Goal: Navigation & Orientation: Find specific page/section

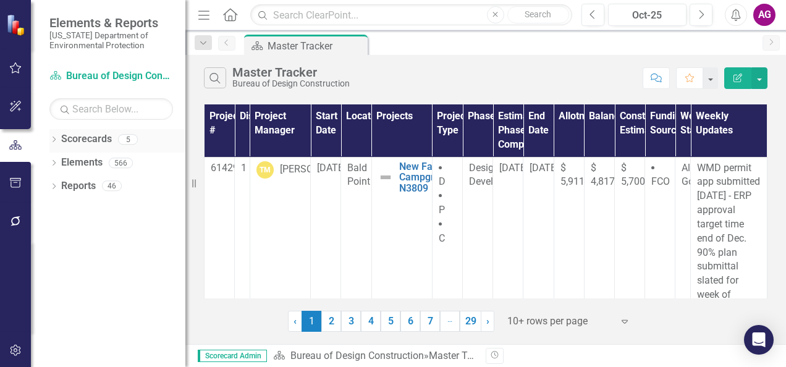
click at [59, 138] on div "Dropdown Scorecards 5" at bounding box center [117, 140] width 136 height 23
click at [53, 139] on icon "Dropdown" at bounding box center [53, 140] width 9 height 7
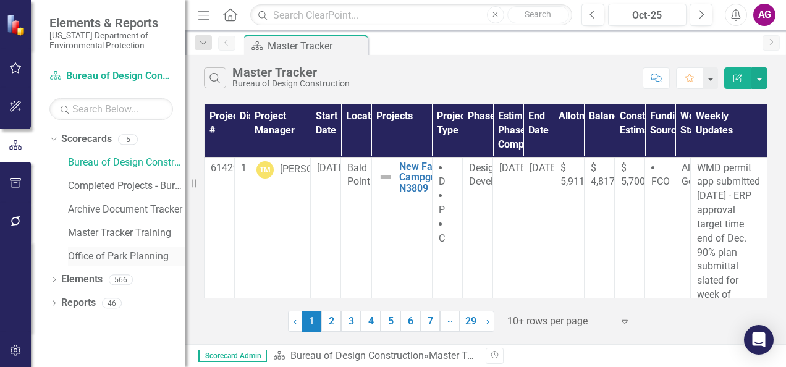
click at [119, 254] on link "Office of Park Planning" at bounding box center [126, 257] width 117 height 14
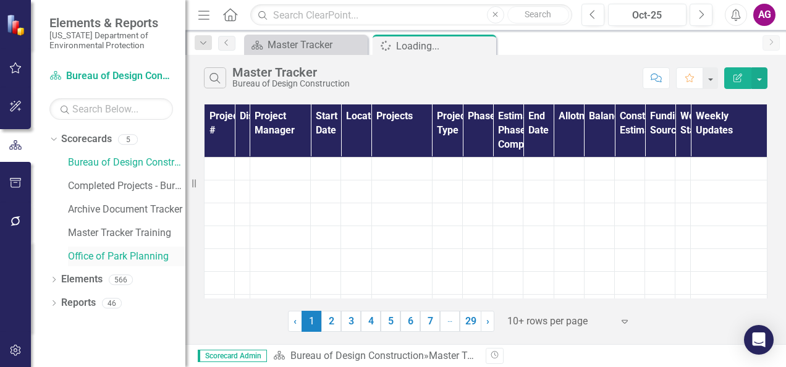
click at [113, 254] on link "Office of Park Planning" at bounding box center [126, 257] width 117 height 14
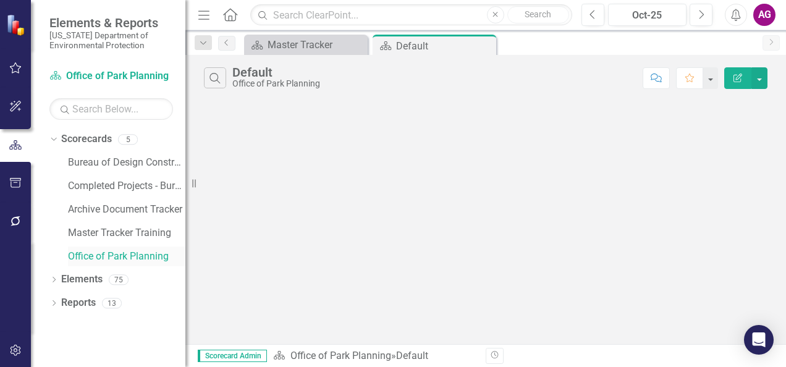
click at [158, 256] on link "Office of Park Planning" at bounding box center [126, 257] width 117 height 14
click at [135, 229] on link "Master Tracker Training" at bounding box center [126, 233] width 117 height 14
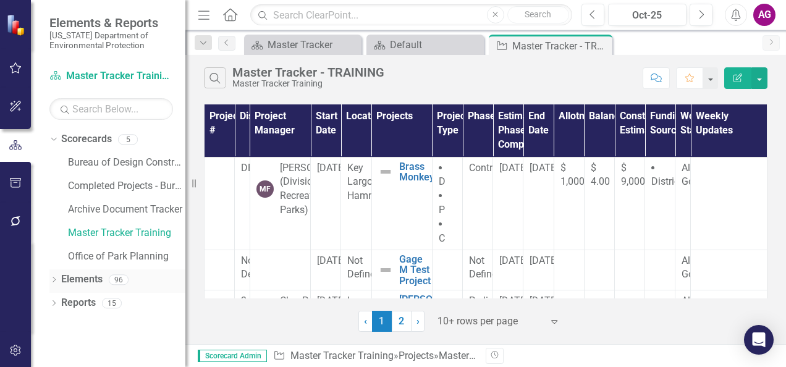
click at [55, 279] on icon at bounding box center [53, 280] width 3 height 6
click at [401, 316] on link "2" at bounding box center [402, 321] width 20 height 21
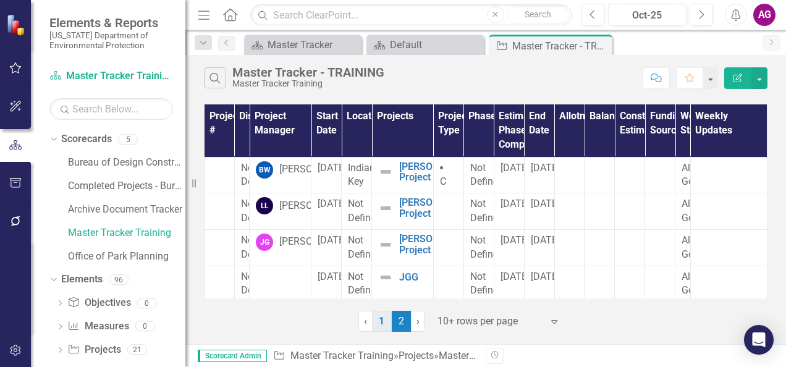
click at [383, 317] on link "1" at bounding box center [382, 321] width 20 height 21
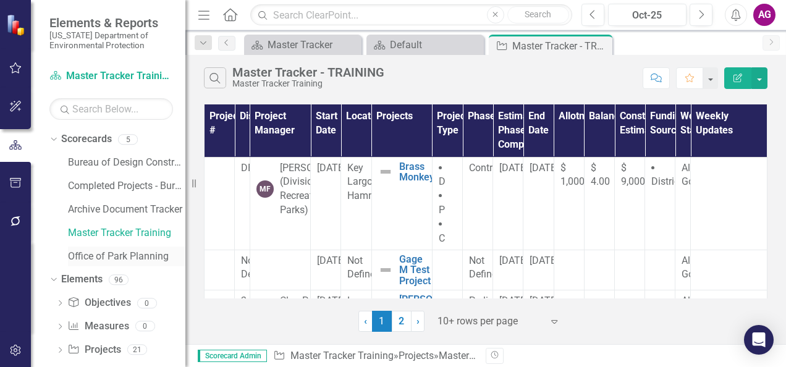
click at [134, 254] on link "Office of Park Planning" at bounding box center [126, 257] width 117 height 14
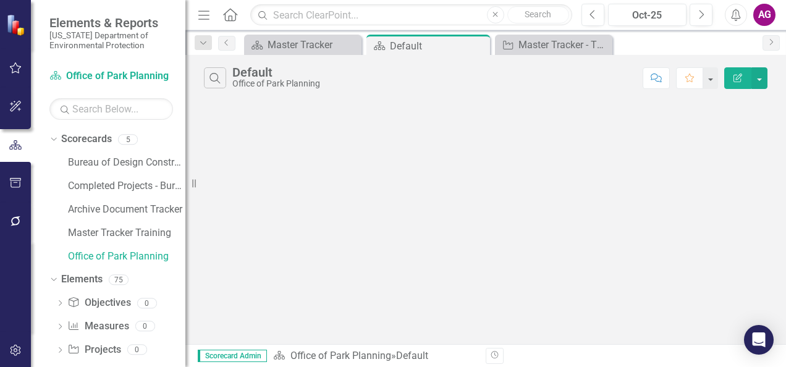
click at [293, 33] on div "Dropdown Search Scorecard Master Tracker Close Scorecard Default Pin Project Ma…" at bounding box center [485, 42] width 600 height 25
click at [292, 46] on div "Master Tracker" at bounding box center [304, 44] width 75 height 15
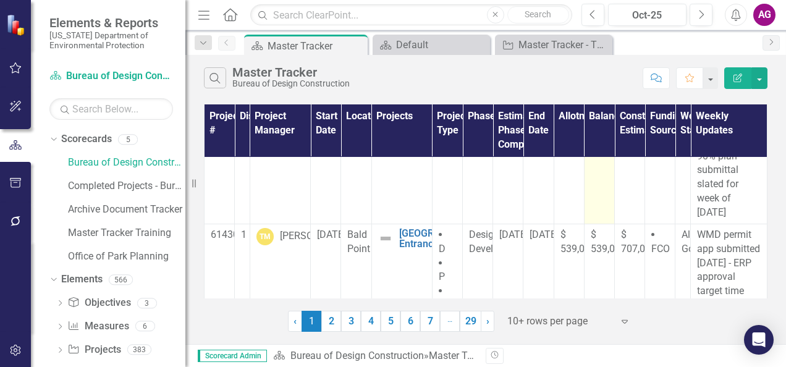
scroll to position [108, 0]
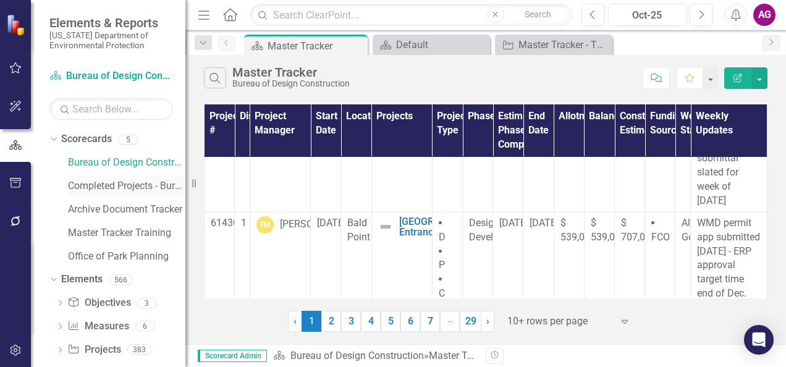
click at [109, 177] on div "Completed Projects - Bureau of Design Construction" at bounding box center [126, 186] width 117 height 20
click at [111, 183] on link "Completed Projects - Bureau of Design Construction" at bounding box center [126, 186] width 117 height 14
